Goal: Navigation & Orientation: Find specific page/section

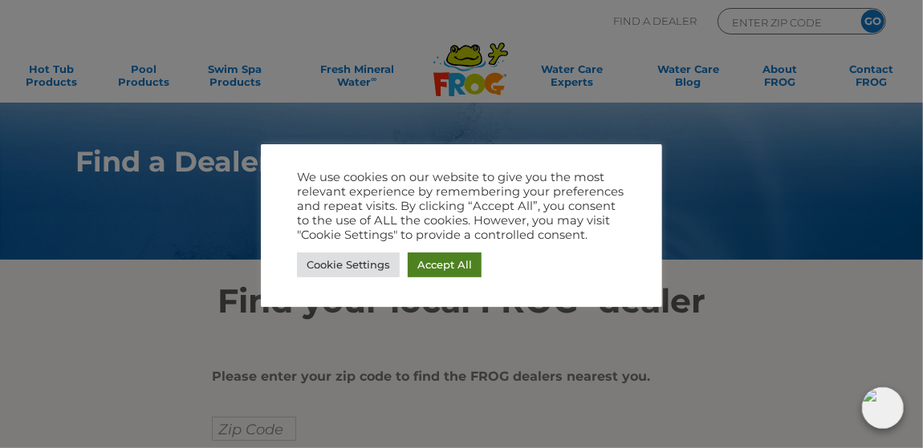
click at [469, 267] on link "Accept All" at bounding box center [445, 265] width 74 height 25
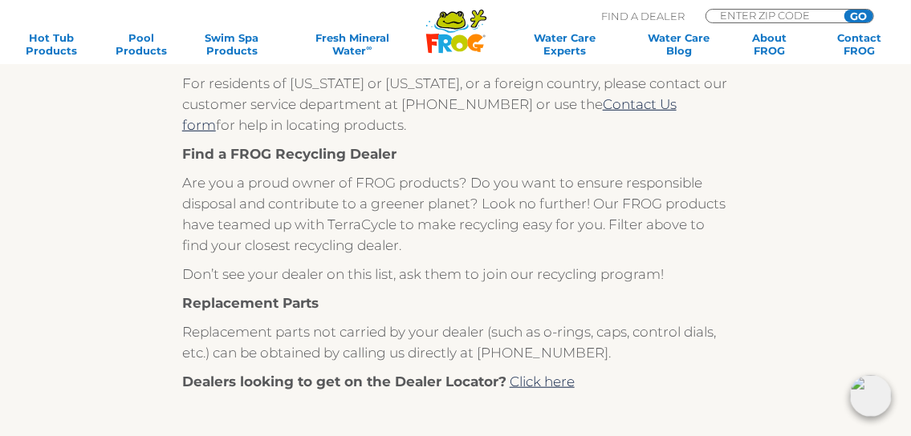
scroll to position [481, 0]
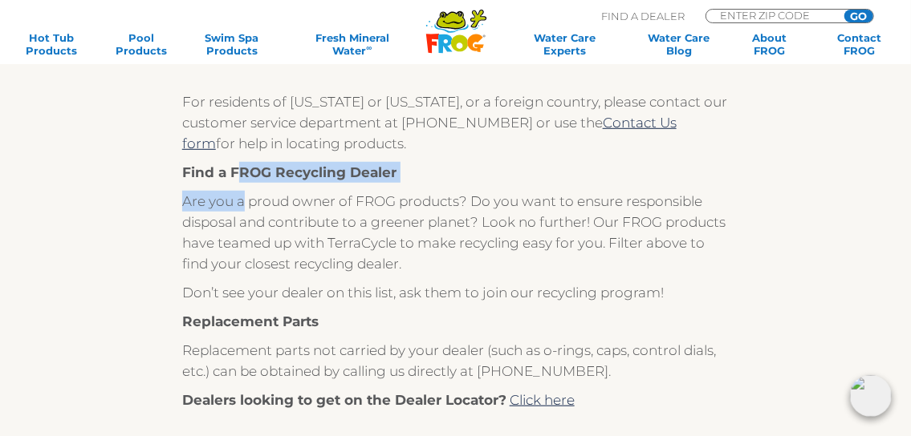
click at [242, 182] on div "For residents of Alaska or Hawaii, or a foreign country, please contact our cus…" at bounding box center [455, 398] width 546 height 615
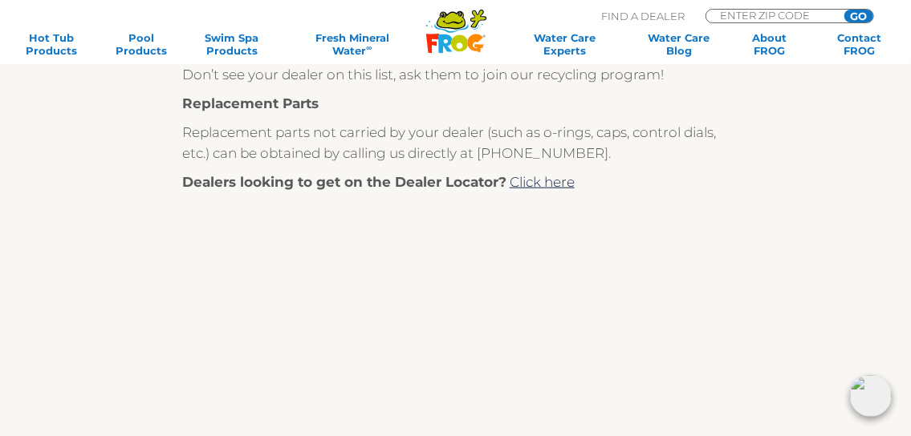
scroll to position [722, 0]
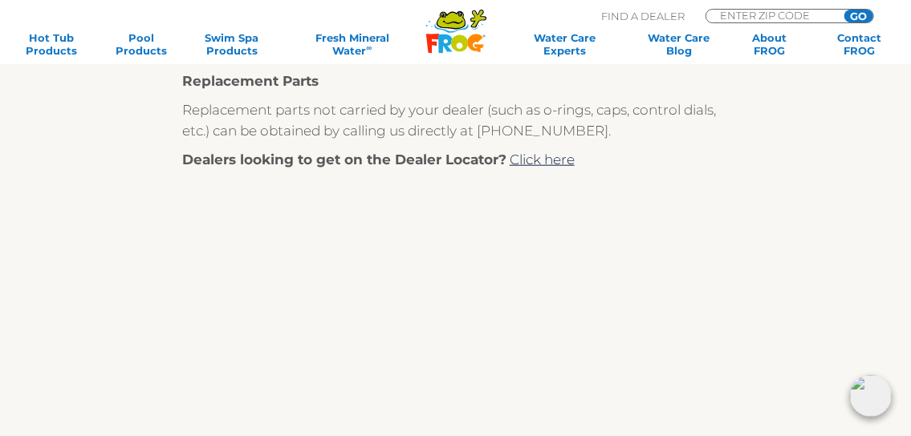
click at [664, 242] on p at bounding box center [455, 336] width 546 height 258
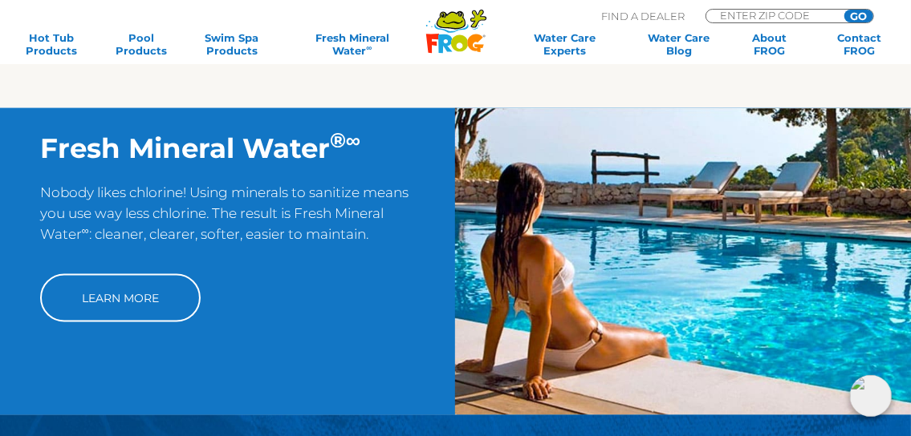
scroll to position [1123, 0]
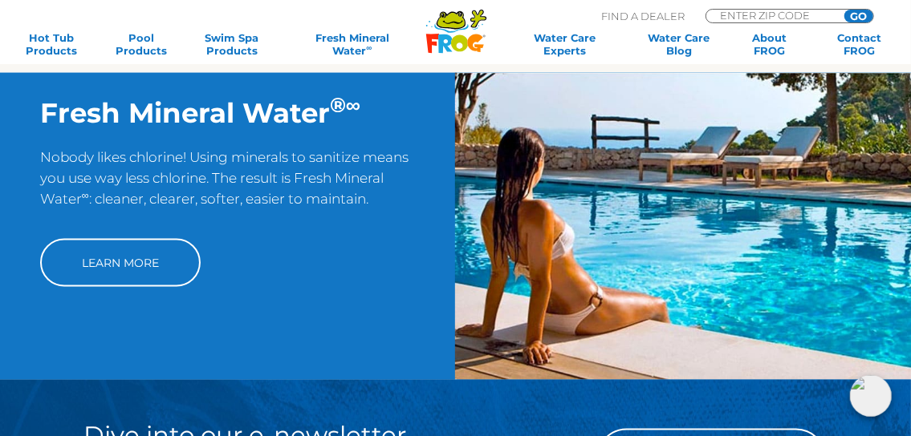
drag, startPoint x: 472, startPoint y: 278, endPoint x: 407, endPoint y: 288, distance: 65.7
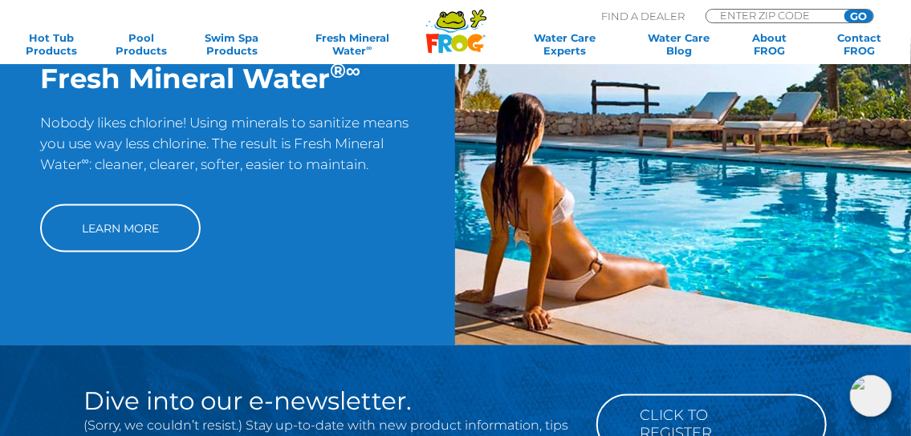
scroll to position [1203, 0]
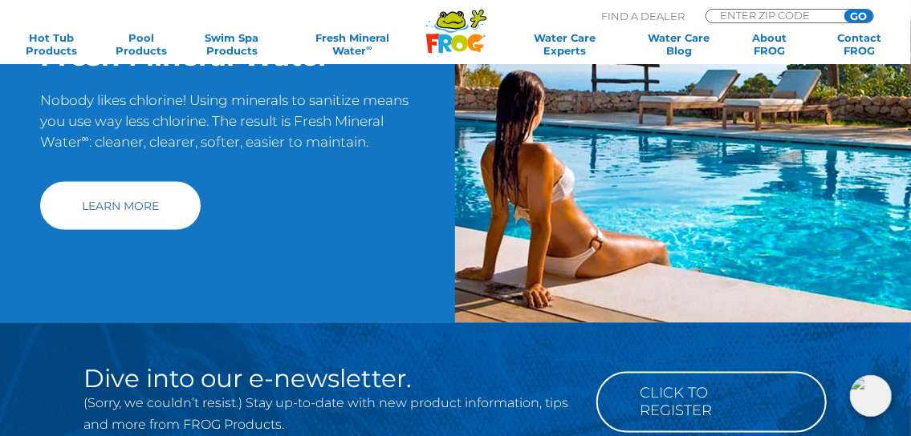
click at [116, 225] on link "Learn More" at bounding box center [120, 206] width 160 height 48
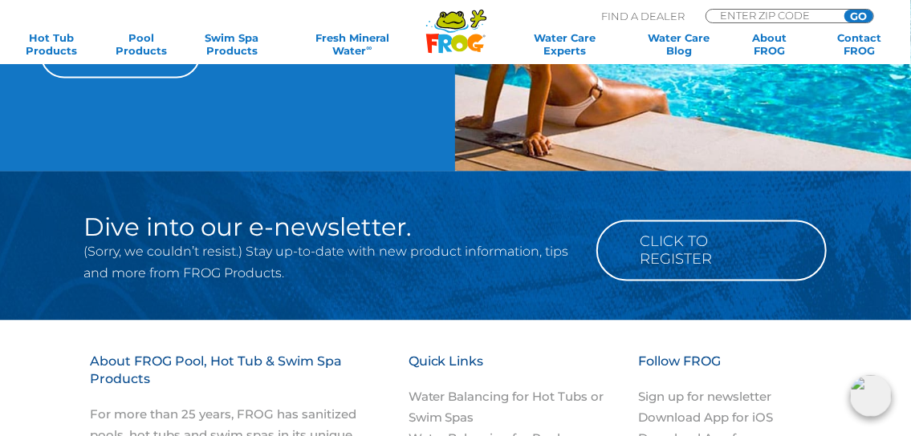
scroll to position [1364, 0]
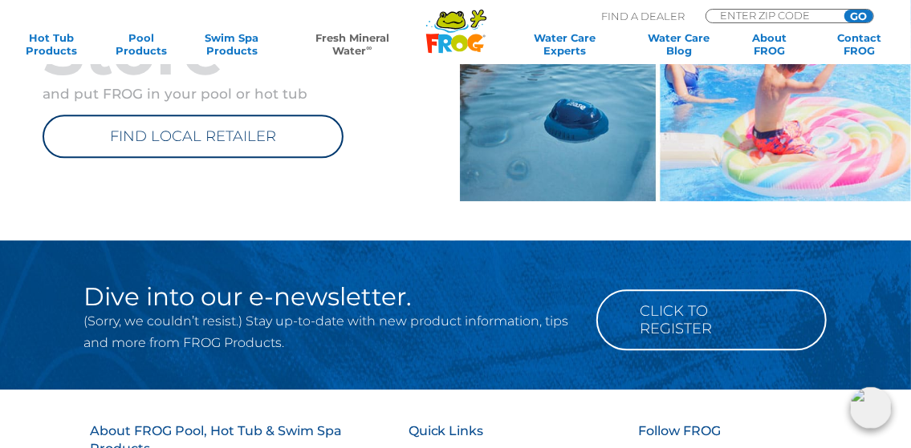
scroll to position [1765, 0]
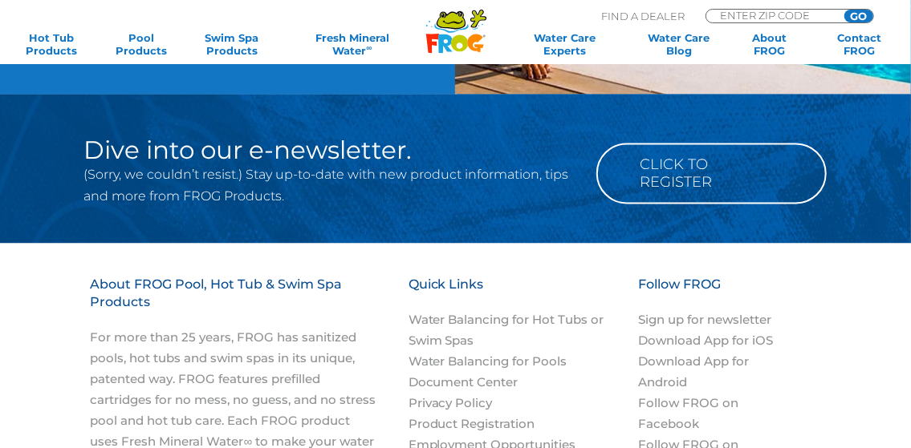
scroll to position [1364, 0]
